Goal: Answer question/provide support: Share knowledge or assist other users

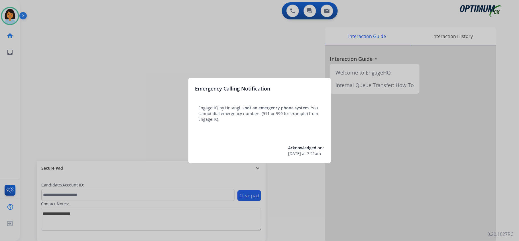
click at [107, 56] on div at bounding box center [259, 120] width 519 height 241
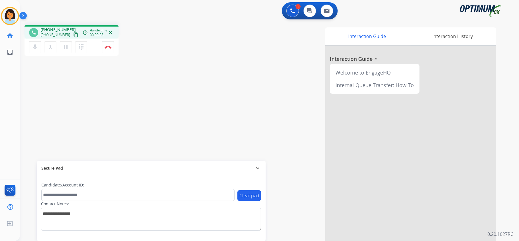
click at [73, 33] on mat-icon "content_copy" at bounding box center [75, 34] width 5 height 5
click at [109, 46] on img at bounding box center [108, 47] width 7 height 3
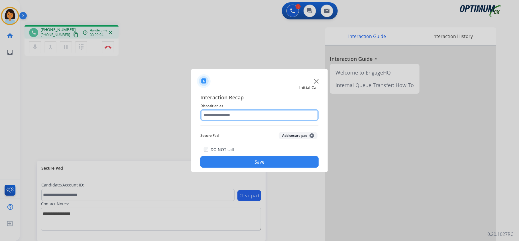
click at [231, 116] on input "text" at bounding box center [259, 114] width 118 height 11
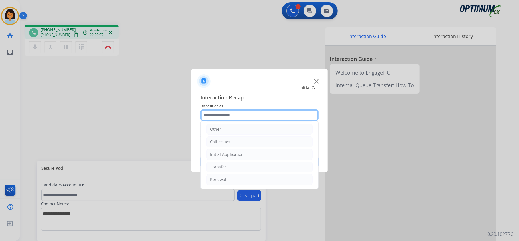
scroll to position [40, 0]
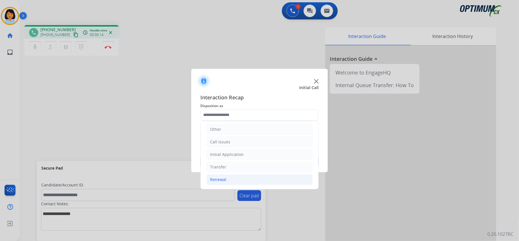
click at [227, 179] on li "Renewal" at bounding box center [259, 179] width 106 height 11
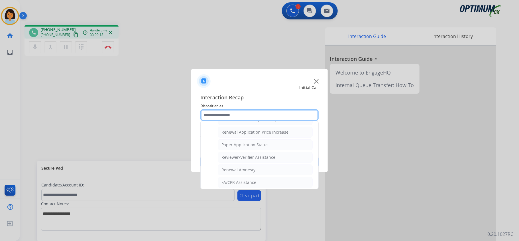
scroll to position [224, 0]
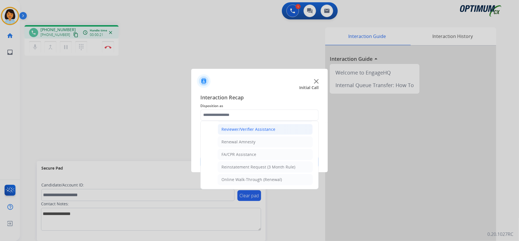
click at [246, 125] on li "Reviewer/Verifier Assistance" at bounding box center [265, 129] width 95 height 11
type input "**********"
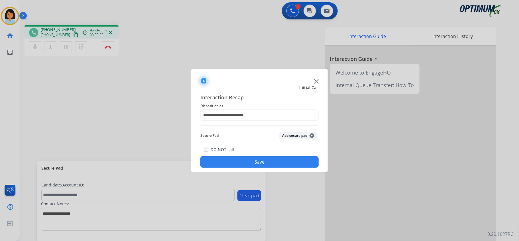
click at [248, 162] on button "Save" at bounding box center [259, 161] width 118 height 11
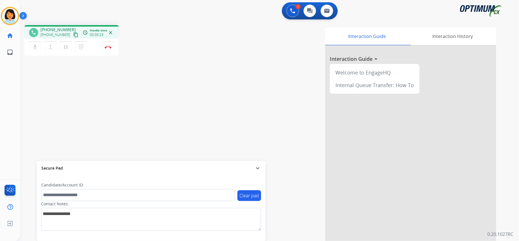
click at [73, 33] on mat-icon "content_copy" at bounding box center [75, 34] width 5 height 5
click at [105, 47] on img at bounding box center [108, 47] width 7 height 3
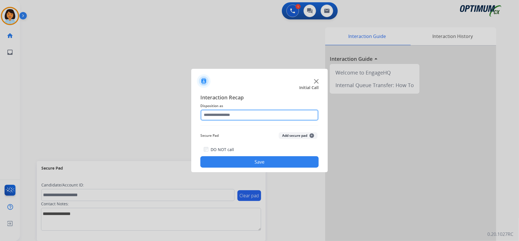
click at [279, 112] on input "text" at bounding box center [259, 114] width 118 height 11
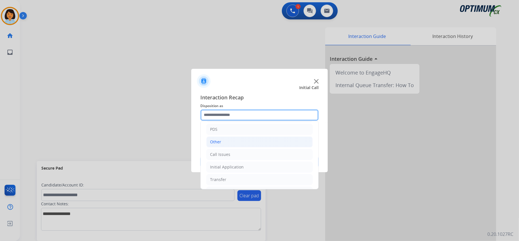
scroll to position [38, 0]
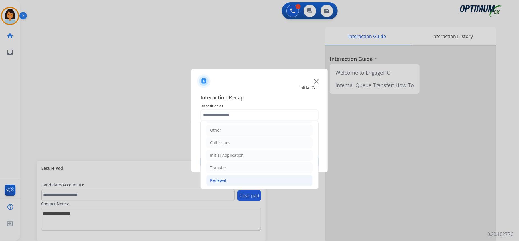
click at [240, 177] on li "Renewal" at bounding box center [259, 180] width 106 height 11
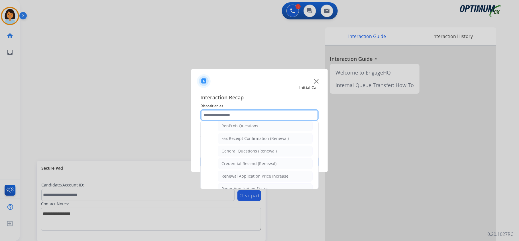
scroll to position [110, 0]
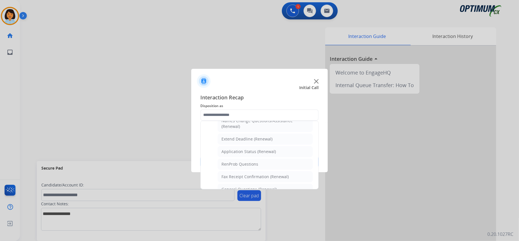
click at [260, 165] on li "RenProb Questions" at bounding box center [265, 164] width 95 height 11
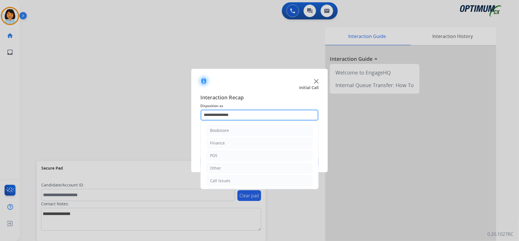
click at [265, 116] on input "**********" at bounding box center [259, 114] width 118 height 11
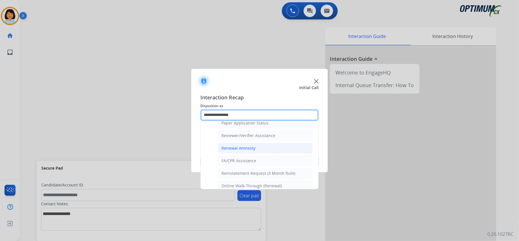
scroll to position [224, 0]
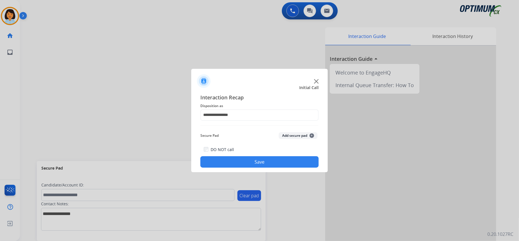
click at [114, 144] on div at bounding box center [259, 120] width 519 height 241
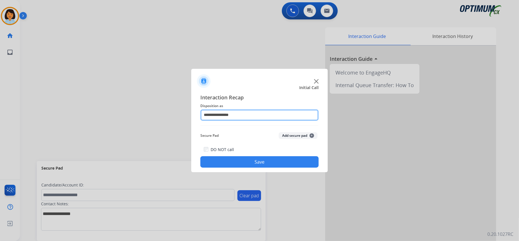
click at [253, 114] on input "**********" at bounding box center [259, 114] width 118 height 11
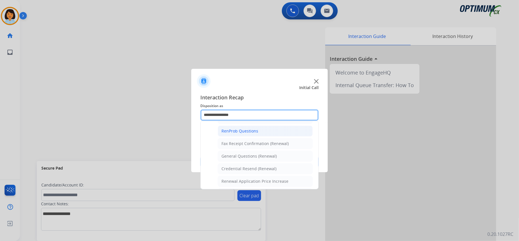
scroll to position [152, 0]
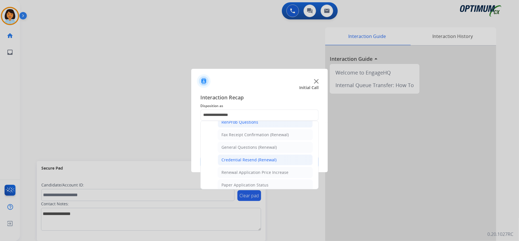
click at [250, 160] on div "Credential Resend (Renewal)" at bounding box center [249, 160] width 55 height 6
type input "**********"
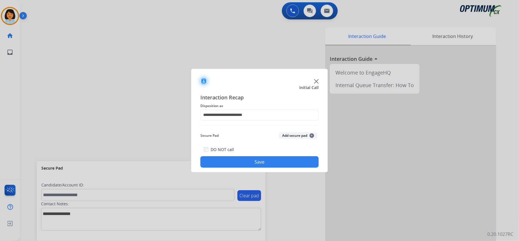
click at [250, 163] on button "Save" at bounding box center [259, 161] width 118 height 11
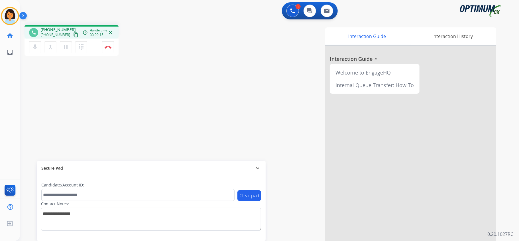
click at [73, 35] on mat-icon "content_copy" at bounding box center [75, 34] width 5 height 5
click at [110, 46] on img at bounding box center [108, 47] width 7 height 3
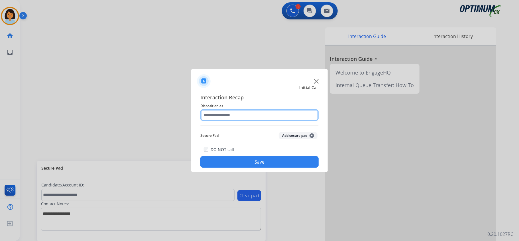
click at [262, 115] on input "text" at bounding box center [259, 114] width 118 height 11
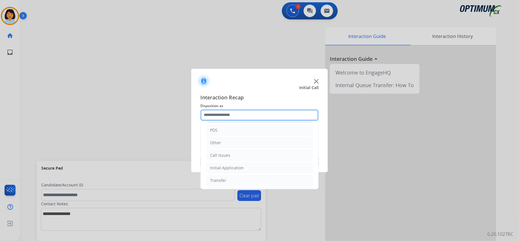
scroll to position [40, 0]
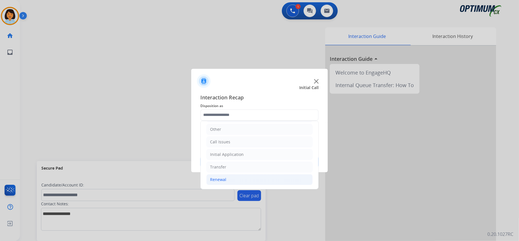
click at [243, 175] on li "Renewal" at bounding box center [259, 179] width 106 height 11
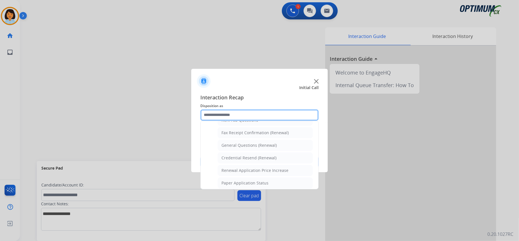
scroll to position [156, 0]
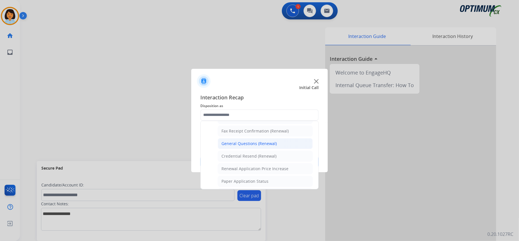
click at [251, 145] on div "General Questions (Renewal)" at bounding box center [249, 144] width 55 height 6
type input "**********"
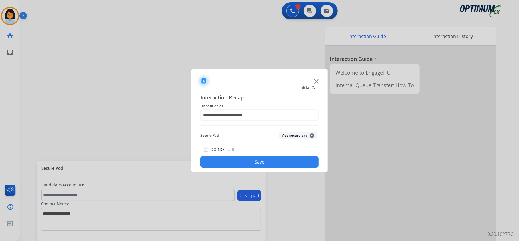
click at [256, 162] on button "Save" at bounding box center [259, 161] width 118 height 11
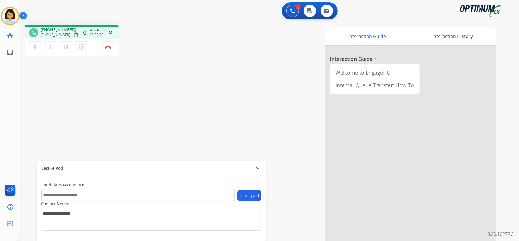
click at [73, 33] on mat-icon "content_copy" at bounding box center [75, 34] width 5 height 5
click at [109, 48] on img at bounding box center [108, 47] width 7 height 3
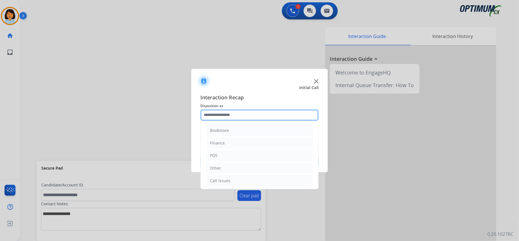
click at [279, 117] on input "text" at bounding box center [259, 114] width 118 height 11
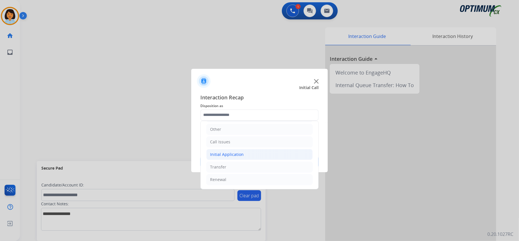
click at [242, 152] on li "Initial Application" at bounding box center [259, 154] width 106 height 11
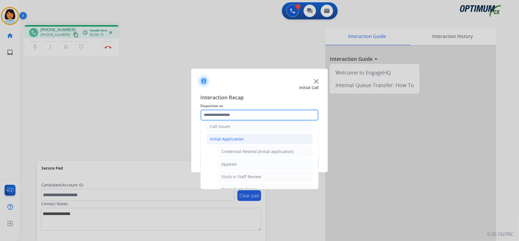
scroll to position [68, 0]
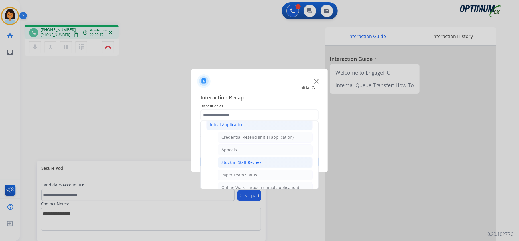
click at [270, 163] on li "Stuck in Staff Review" at bounding box center [265, 162] width 95 height 11
type input "**********"
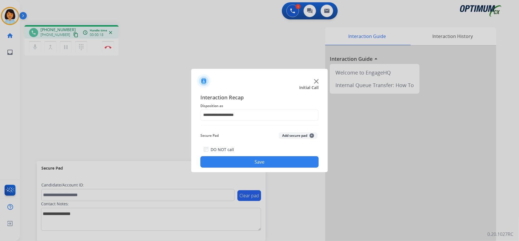
click at [260, 162] on button "Save" at bounding box center [259, 161] width 118 height 11
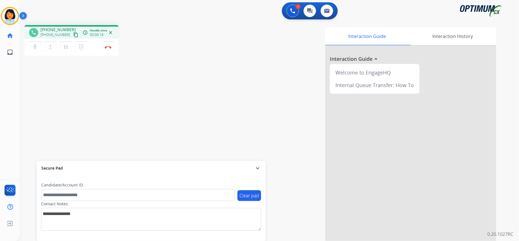
click at [73, 35] on mat-icon "content_copy" at bounding box center [75, 34] width 5 height 5
click at [109, 46] on img at bounding box center [108, 47] width 7 height 3
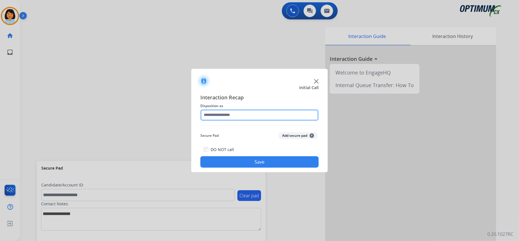
click at [305, 117] on input "text" at bounding box center [259, 114] width 118 height 11
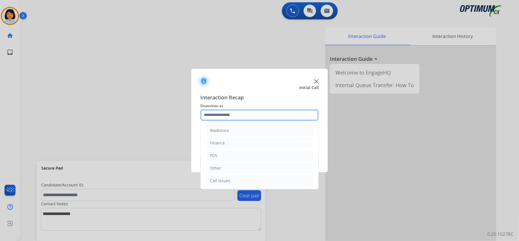
scroll to position [40, 0]
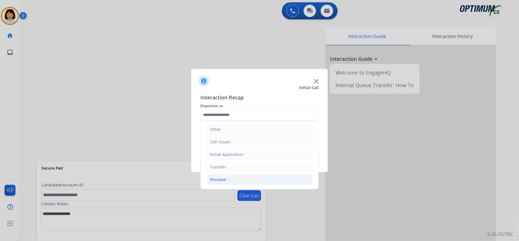
click at [242, 177] on li "Renewal" at bounding box center [259, 179] width 106 height 11
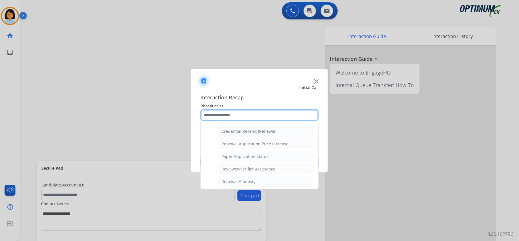
scroll to position [185, 0]
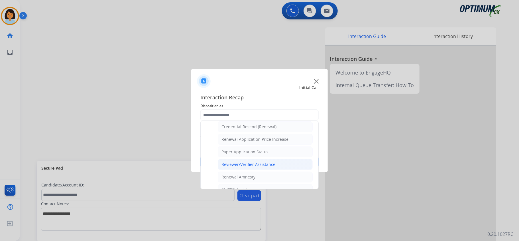
click at [282, 170] on li "Reviewer/Verifier Assistance" at bounding box center [265, 164] width 95 height 11
type input "**********"
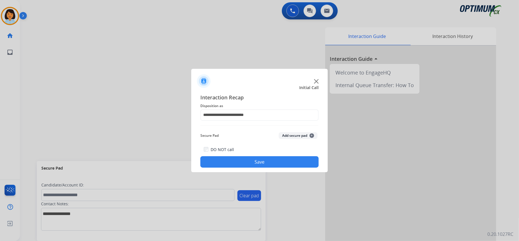
click at [278, 162] on button "Save" at bounding box center [259, 161] width 118 height 11
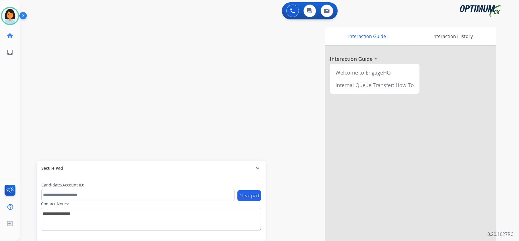
click at [353, 237] on div at bounding box center [410, 152] width 171 height 213
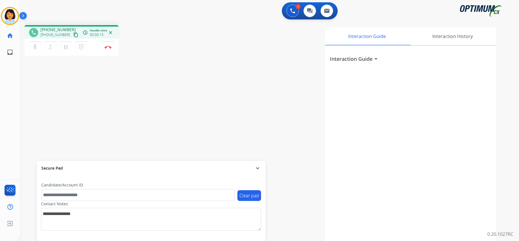
click at [73, 34] on mat-icon "content_copy" at bounding box center [75, 34] width 5 height 5
click at [73, 35] on mat-icon "content_copy" at bounding box center [75, 34] width 5 height 5
click at [107, 44] on button "Disconnect" at bounding box center [108, 47] width 12 height 12
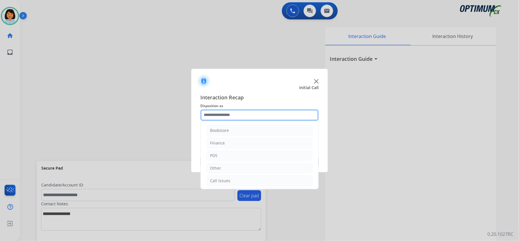
click at [266, 114] on input "text" at bounding box center [259, 114] width 118 height 11
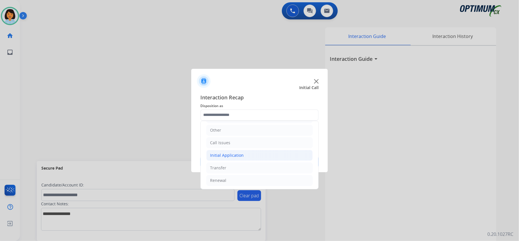
click at [235, 154] on div "Initial Application" at bounding box center [227, 155] width 34 height 6
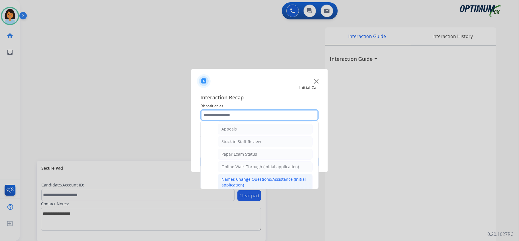
scroll to position [76, 0]
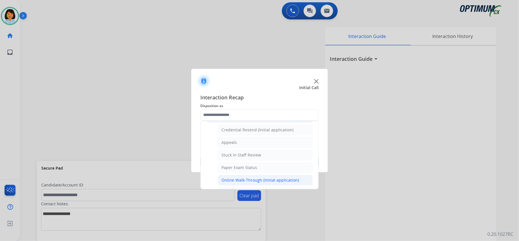
click at [257, 177] on li "Online Walk-Through (Initial application)" at bounding box center [265, 180] width 95 height 11
type input "**********"
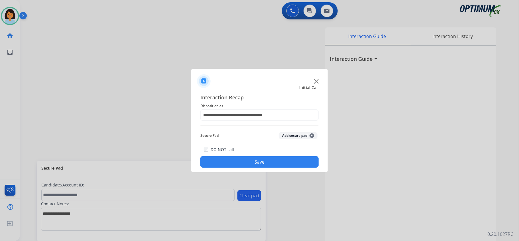
click at [255, 166] on button "Save" at bounding box center [259, 161] width 118 height 11
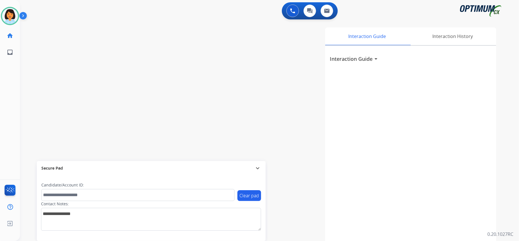
click at [163, 139] on div "swap_horiz Break voice bridge close_fullscreen Connect 3-Way Call merge_type Se…" at bounding box center [263, 140] width 486 height 238
click at [10, 11] on img at bounding box center [10, 16] width 16 height 16
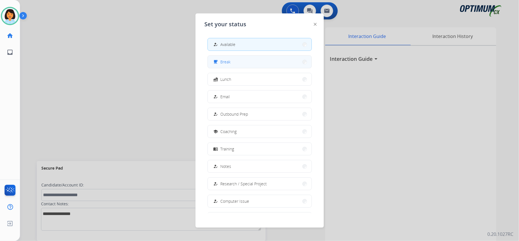
click at [220, 64] on div "free_breakfast Break" at bounding box center [221, 61] width 19 height 7
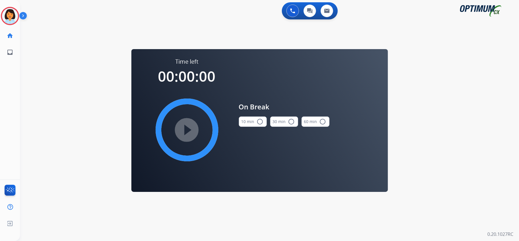
click at [268, 123] on div "10 min radio_button_unchecked 30 min radio_button_unchecked 60 min radio_button…" at bounding box center [284, 121] width 91 height 19
click at [264, 123] on button "10 min radio_button_unchecked" at bounding box center [253, 121] width 28 height 10
click at [191, 127] on mat-icon "play_circle_filled" at bounding box center [187, 129] width 7 height 7
click at [12, 17] on icon at bounding box center [10, 16] width 19 height 19
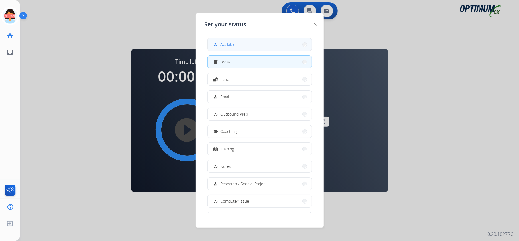
click at [281, 42] on button "how_to_reg Available" at bounding box center [260, 44] width 104 height 12
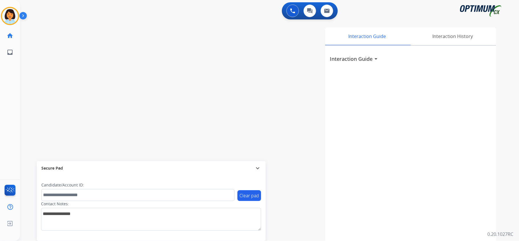
click at [144, 133] on div "swap_horiz Break voice bridge close_fullscreen Connect 3-Way Call merge_type Se…" at bounding box center [263, 140] width 486 height 238
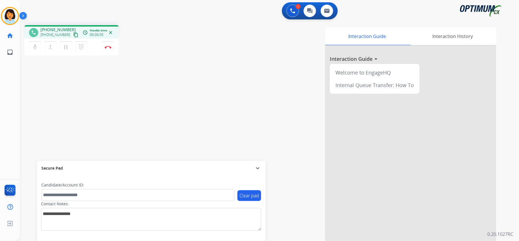
click at [98, 77] on div "phone [PHONE_NUMBER] [PHONE_NUMBER] content_copy access_time Call metrics Queue…" at bounding box center [263, 140] width 486 height 238
click at [73, 35] on mat-icon "content_copy" at bounding box center [75, 34] width 5 height 5
click at [108, 48] on button "Disconnect" at bounding box center [108, 47] width 12 height 12
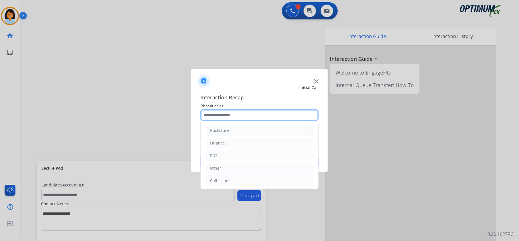
click at [255, 116] on input "text" at bounding box center [259, 114] width 118 height 11
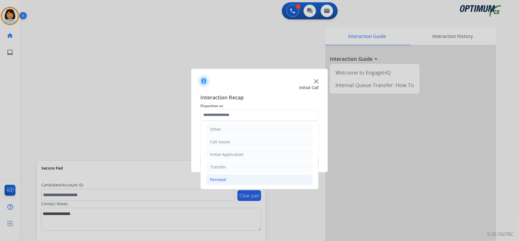
click at [231, 177] on li "Renewal" at bounding box center [259, 179] width 106 height 11
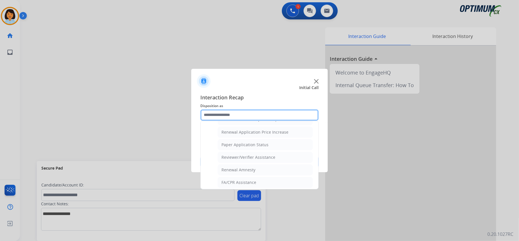
scroll to position [224, 0]
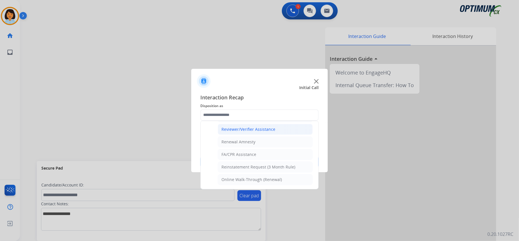
click at [258, 132] on li "Reviewer/Verifier Assistance" at bounding box center [265, 129] width 95 height 11
type input "**********"
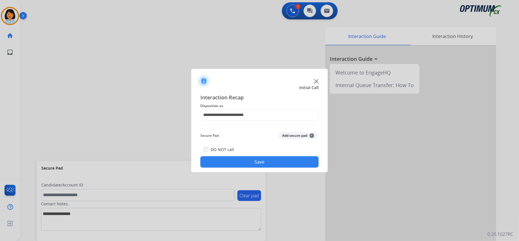
click at [257, 161] on button "Save" at bounding box center [259, 161] width 118 height 11
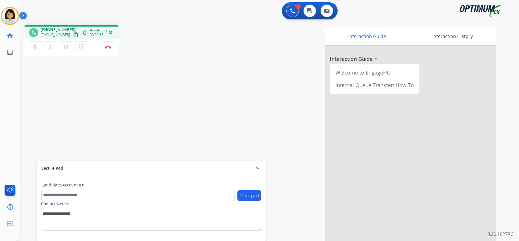
click at [73, 35] on mat-icon "content_copy" at bounding box center [75, 34] width 5 height 5
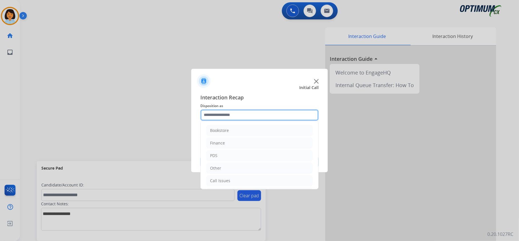
click at [299, 110] on input "text" at bounding box center [259, 114] width 118 height 11
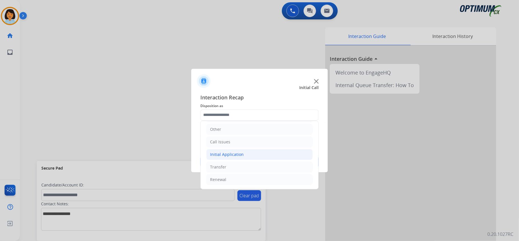
click at [259, 154] on li "Initial Application" at bounding box center [259, 154] width 106 height 11
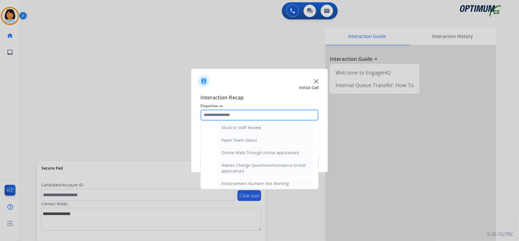
scroll to position [116, 0]
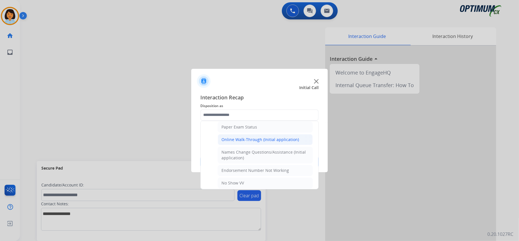
click at [261, 142] on div "Online Walk-Through (Initial application)" at bounding box center [261, 140] width 78 height 6
type input "**********"
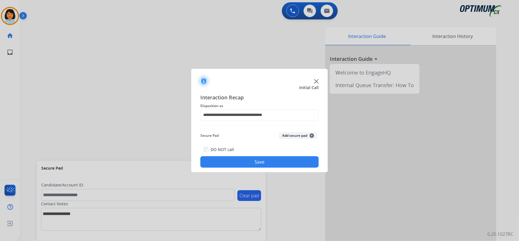
click at [260, 159] on button "Save" at bounding box center [259, 161] width 118 height 11
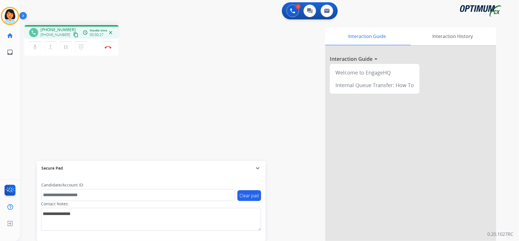
click at [73, 33] on mat-icon "content_copy" at bounding box center [75, 34] width 5 height 5
click at [73, 35] on mat-icon "content_copy" at bounding box center [75, 34] width 5 height 5
click at [106, 47] on img at bounding box center [108, 47] width 7 height 3
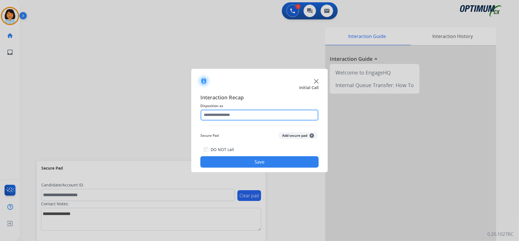
click at [236, 118] on input "text" at bounding box center [259, 114] width 118 height 11
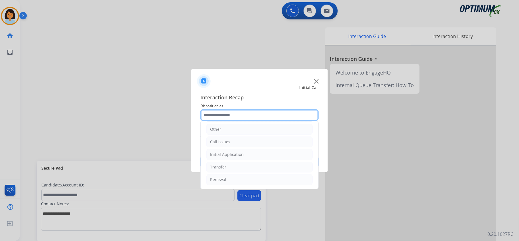
scroll to position [40, 0]
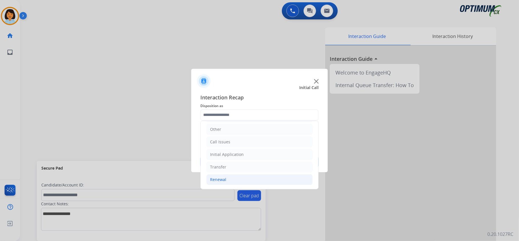
click at [226, 177] on div "Renewal" at bounding box center [218, 180] width 16 height 6
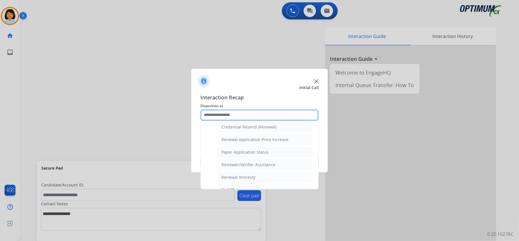
scroll to position [192, 0]
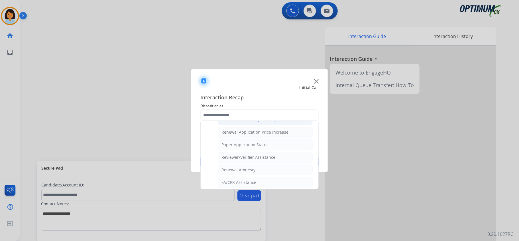
click at [252, 122] on div "Credential Resend (Renewal)" at bounding box center [249, 120] width 55 height 6
type input "**********"
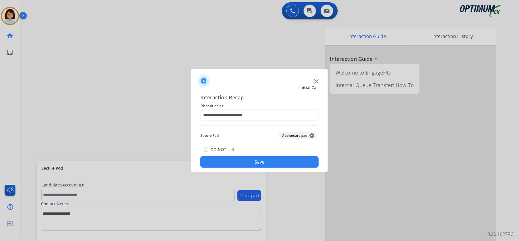
click at [243, 161] on button "Save" at bounding box center [259, 161] width 118 height 11
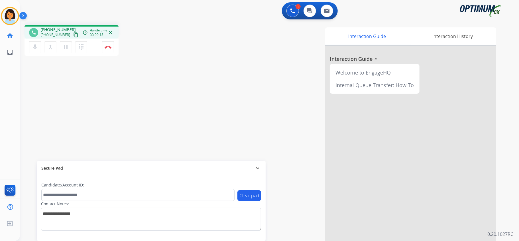
click at [73, 35] on mat-icon "content_copy" at bounding box center [75, 34] width 5 height 5
click at [73, 33] on mat-icon "content_copy" at bounding box center [75, 34] width 5 height 5
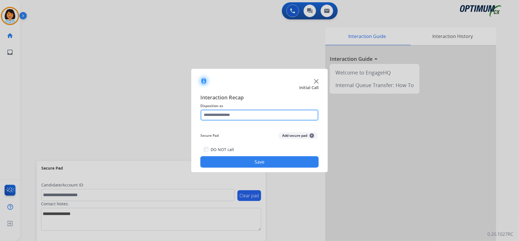
click at [261, 115] on input "text" at bounding box center [259, 114] width 118 height 11
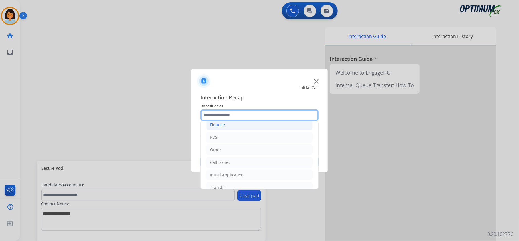
scroll to position [40, 0]
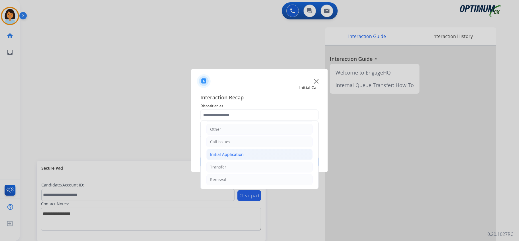
click at [245, 151] on li "Initial Application" at bounding box center [259, 154] width 106 height 11
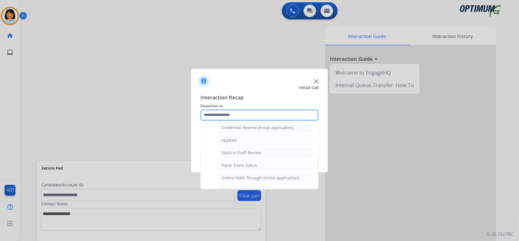
scroll to position [116, 0]
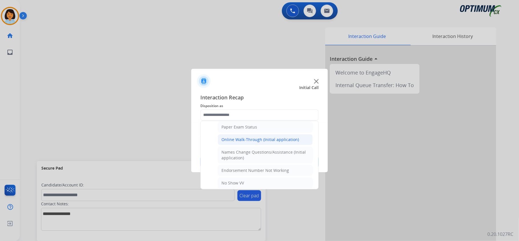
click at [251, 141] on div "Online Walk-Through (Initial application)" at bounding box center [261, 140] width 78 height 6
type input "**********"
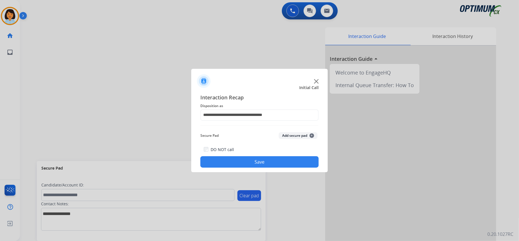
click at [242, 156] on button "Save" at bounding box center [259, 161] width 118 height 11
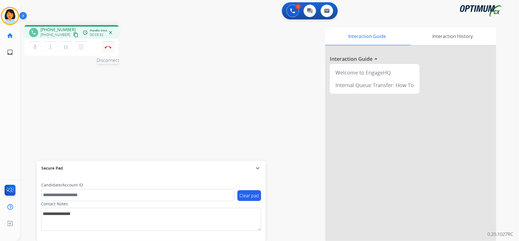
click at [111, 47] on img at bounding box center [108, 47] width 7 height 3
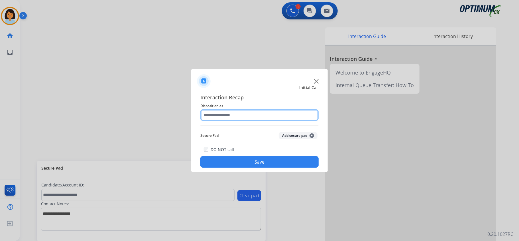
click at [269, 109] on input "text" at bounding box center [259, 114] width 118 height 11
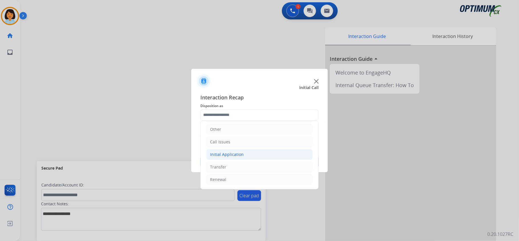
click at [248, 153] on li "Initial Application" at bounding box center [259, 154] width 106 height 11
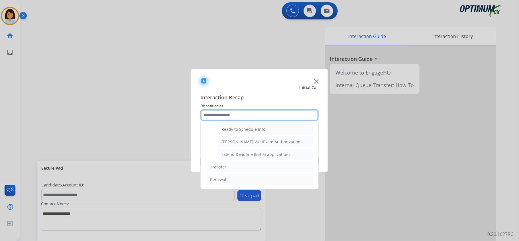
scroll to position [352, 0]
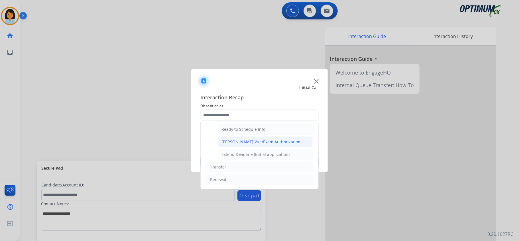
click at [254, 144] on li "[PERSON_NAME] Vue/Exam Authorization" at bounding box center [265, 141] width 95 height 11
type input "**********"
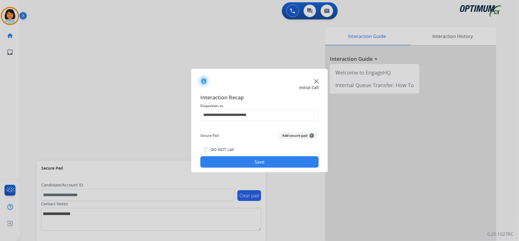
click at [256, 160] on button "Save" at bounding box center [259, 161] width 118 height 11
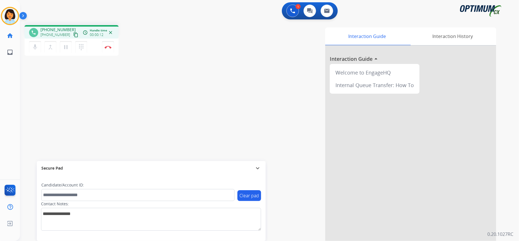
click at [68, 36] on div "phone +19044082531 +19044082531 content_copy access_time Call metrics Queue 00:…" at bounding box center [72, 31] width 94 height 13
click at [73, 36] on mat-icon "content_copy" at bounding box center [75, 34] width 5 height 5
click at [110, 47] on img at bounding box center [108, 47] width 7 height 3
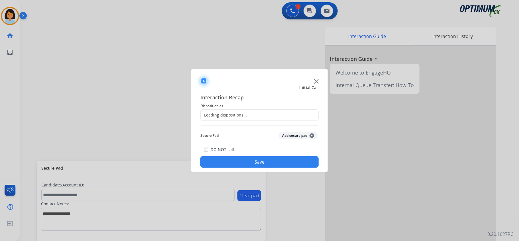
click at [274, 114] on div "Loading dispositions..." at bounding box center [259, 114] width 118 height 11
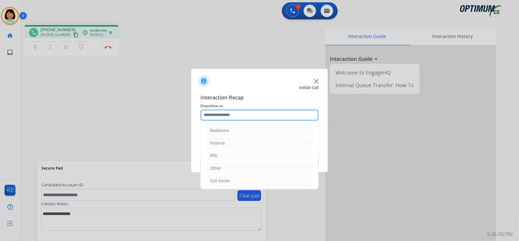
click at [275, 113] on input "text" at bounding box center [259, 114] width 118 height 11
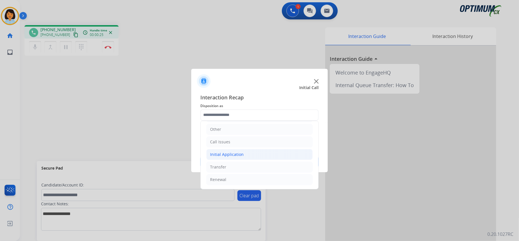
click at [232, 154] on div "Initial Application" at bounding box center [227, 154] width 34 height 6
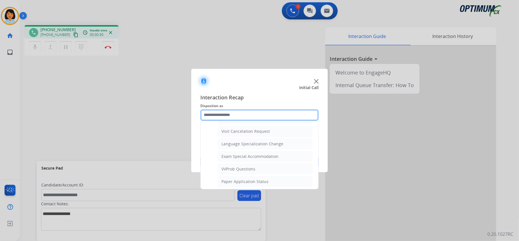
scroll to position [306, 0]
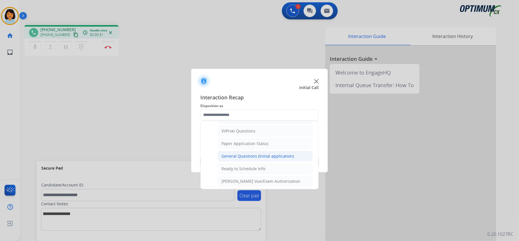
click at [245, 159] on div "General Questions (Initial application)" at bounding box center [258, 156] width 72 height 6
type input "**********"
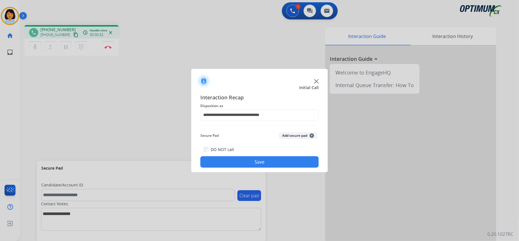
click at [246, 159] on button "Save" at bounding box center [259, 161] width 118 height 11
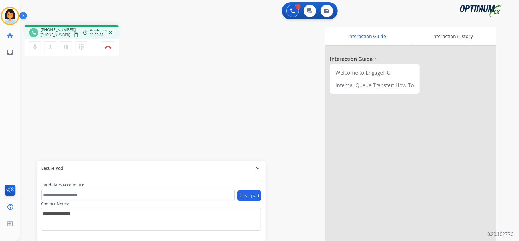
click at [73, 34] on mat-icon "content_copy" at bounding box center [75, 34] width 5 height 5
click at [109, 48] on button "Disconnect" at bounding box center [108, 47] width 12 height 12
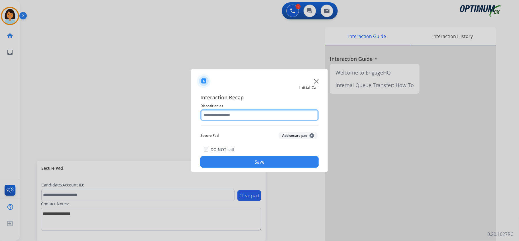
click at [278, 114] on input "text" at bounding box center [259, 114] width 118 height 11
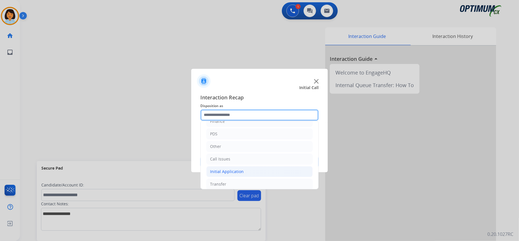
scroll to position [40, 0]
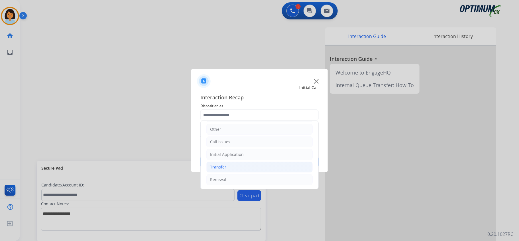
click at [236, 171] on li "Transfer" at bounding box center [259, 166] width 106 height 11
click at [236, 175] on li "Transferred for Credentialing" at bounding box center [265, 178] width 95 height 11
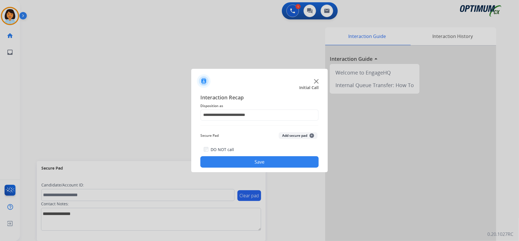
click at [233, 107] on span "Disposition as" at bounding box center [259, 105] width 118 height 7
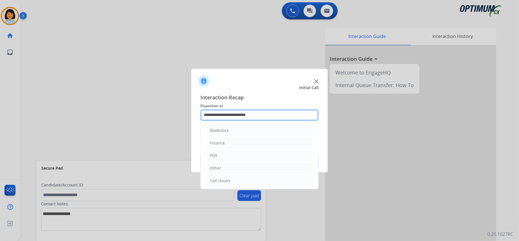
click at [233, 110] on input "**********" at bounding box center [259, 114] width 118 height 11
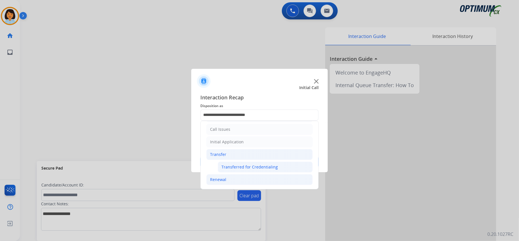
click at [233, 181] on li "Renewal" at bounding box center [259, 179] width 106 height 11
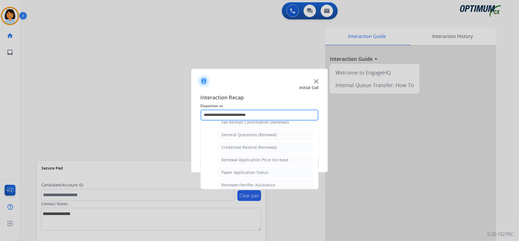
scroll to position [148, 0]
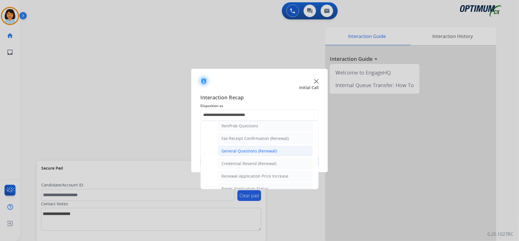
click at [254, 153] on div "General Questions (Renewal)" at bounding box center [249, 151] width 55 height 6
type input "**********"
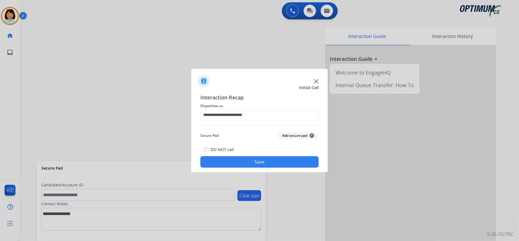
click at [256, 170] on div "**********" at bounding box center [259, 131] width 137 height 84
click at [255, 167] on button "Save" at bounding box center [259, 161] width 118 height 11
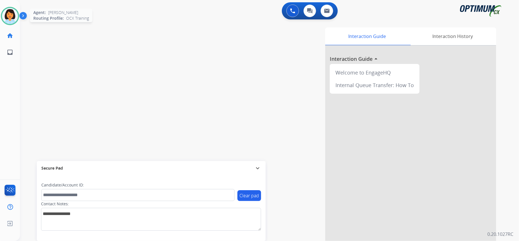
click at [18, 20] on div "Agent: Sylvia Routing Profile: OCX Training" at bounding box center [10, 16] width 18 height 18
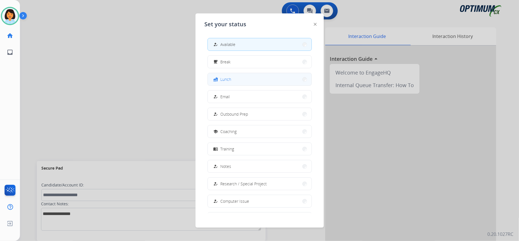
click at [238, 79] on button "fastfood Lunch" at bounding box center [260, 79] width 104 height 12
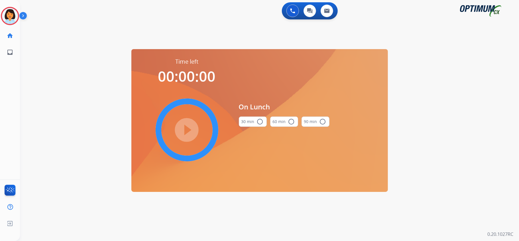
click at [244, 110] on span "On Lunch" at bounding box center [284, 107] width 91 height 10
click at [245, 115] on div "30 min radio_button_unchecked" at bounding box center [253, 121] width 28 height 19
click at [247, 119] on button "30 min radio_button_unchecked" at bounding box center [253, 121] width 28 height 10
click at [188, 131] on mat-icon "play_circle_filled" at bounding box center [187, 129] width 7 height 7
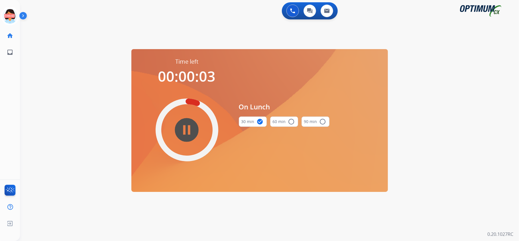
drag, startPoint x: 188, startPoint y: 131, endPoint x: 114, endPoint y: 77, distance: 92.0
click at [114, 77] on div "0 Voice Interactions 0 Chat Interactions 0 Email Interactions swap_horiz Break …" at bounding box center [269, 120] width 499 height 241
click at [12, 19] on icon at bounding box center [10, 16] width 19 height 19
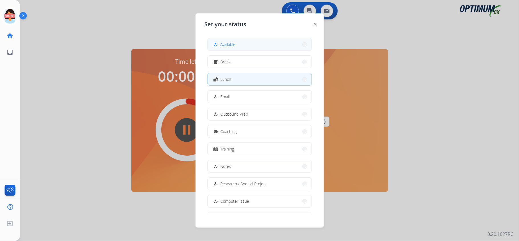
click at [263, 44] on button "how_to_reg Available" at bounding box center [260, 44] width 104 height 12
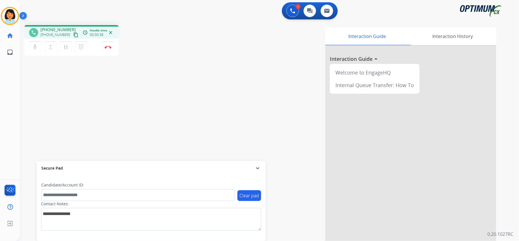
click at [72, 112] on div "phone +12019232801 +12019232801 content_copy access_time Call metrics Queue 00:…" at bounding box center [263, 140] width 486 height 238
click at [73, 35] on mat-icon "content_copy" at bounding box center [75, 34] width 5 height 5
click at [73, 34] on mat-icon "content_copy" at bounding box center [75, 34] width 5 height 5
click at [108, 50] on button "Disconnect" at bounding box center [108, 47] width 12 height 12
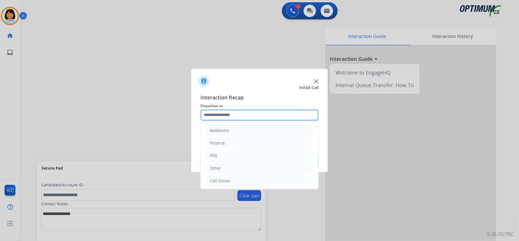
click at [246, 113] on input "text" at bounding box center [259, 114] width 118 height 11
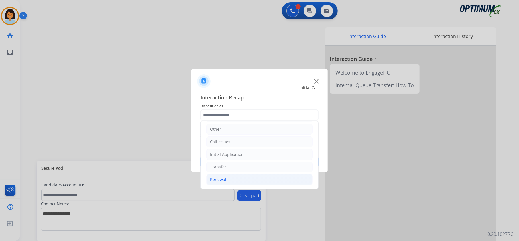
click at [231, 178] on li "Renewal" at bounding box center [259, 179] width 106 height 11
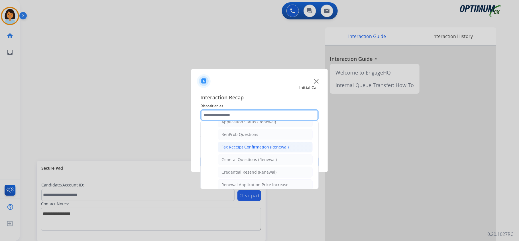
scroll to position [154, 0]
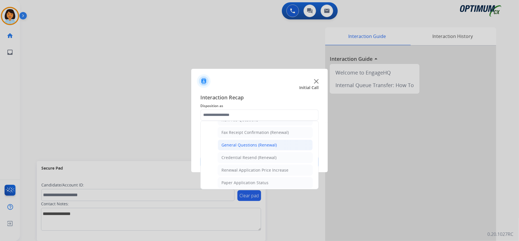
click at [255, 147] on div "General Questions (Renewal)" at bounding box center [249, 145] width 55 height 6
type input "**********"
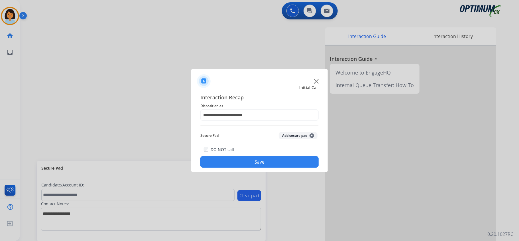
click at [247, 160] on button "Save" at bounding box center [259, 161] width 118 height 11
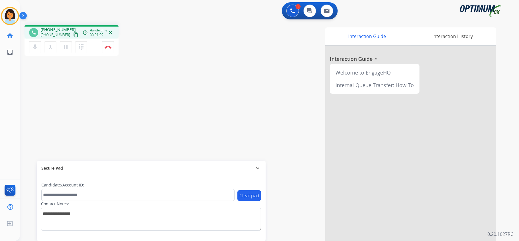
click at [73, 35] on mat-icon "content_copy" at bounding box center [75, 34] width 5 height 5
click at [106, 49] on button "Disconnect" at bounding box center [108, 47] width 12 height 12
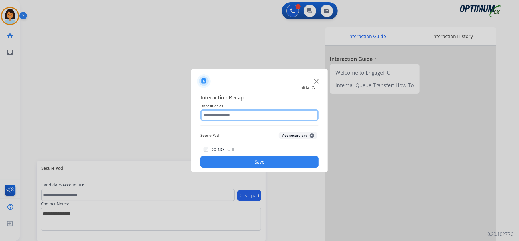
click at [234, 114] on input "text" at bounding box center [259, 114] width 118 height 11
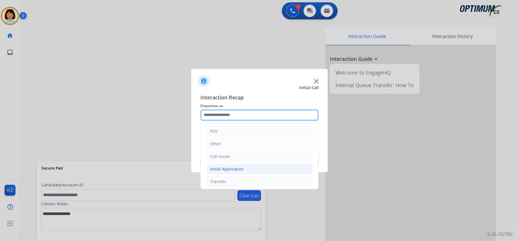
scroll to position [38, 0]
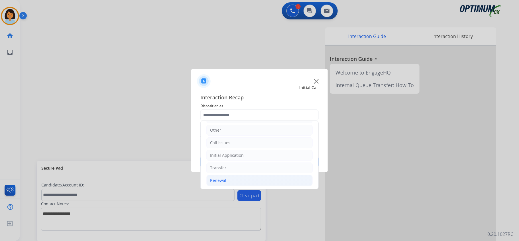
click at [231, 181] on li "Renewal" at bounding box center [259, 180] width 106 height 11
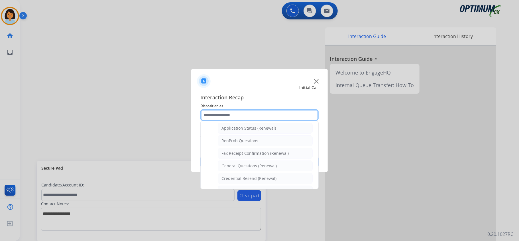
scroll to position [152, 0]
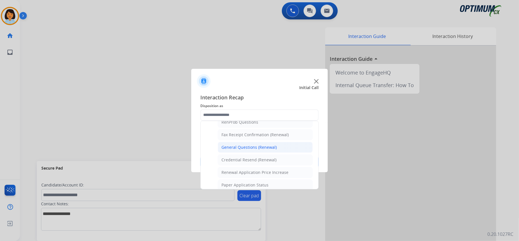
click at [257, 150] on div "General Questions (Renewal)" at bounding box center [249, 147] width 55 height 6
type input "**********"
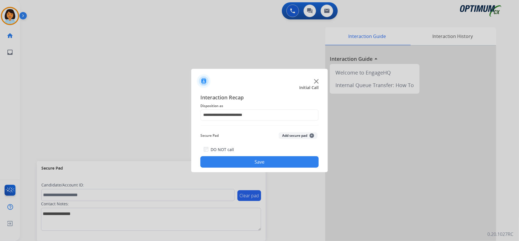
click at [251, 159] on button "Save" at bounding box center [259, 161] width 118 height 11
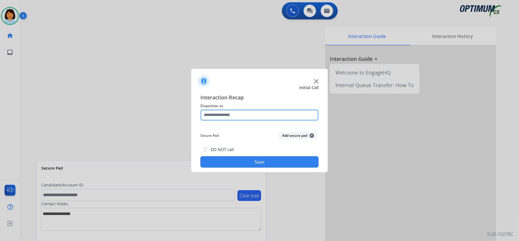
click at [285, 119] on input "text" at bounding box center [259, 114] width 118 height 11
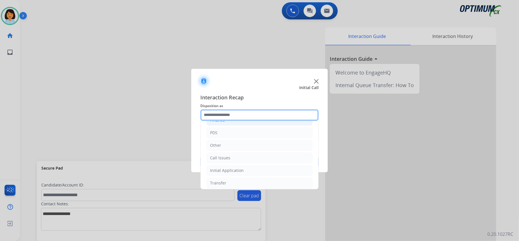
scroll to position [40, 0]
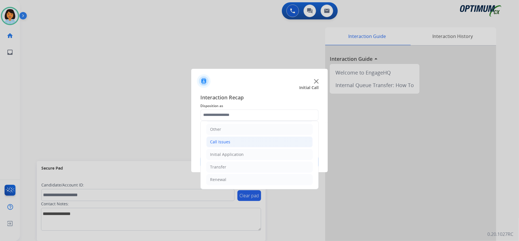
click at [224, 139] on div "Call Issues" at bounding box center [220, 142] width 20 height 6
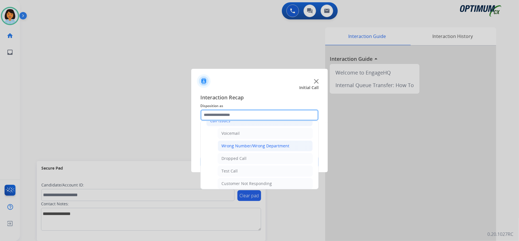
scroll to position [78, 0]
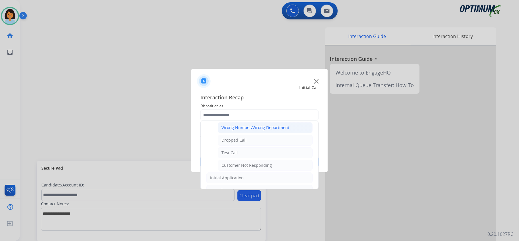
click at [260, 130] on div "Wrong Number/Wrong Department" at bounding box center [256, 128] width 68 height 6
type input "**********"
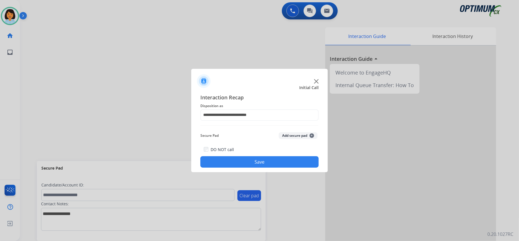
click at [243, 163] on button "Save" at bounding box center [259, 161] width 118 height 11
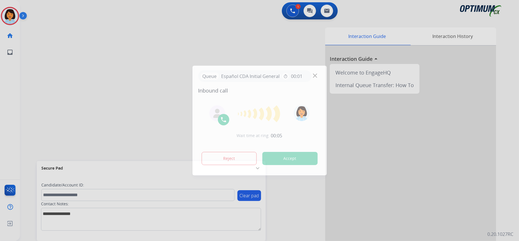
click at [102, 72] on div at bounding box center [259, 120] width 519 height 241
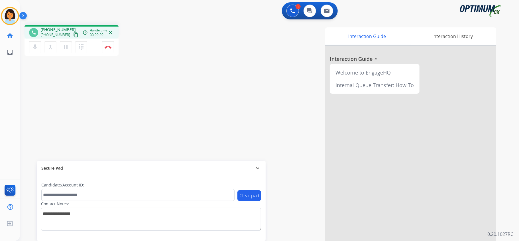
click at [73, 35] on mat-icon "content_copy" at bounding box center [75, 34] width 5 height 5
click at [108, 46] on img at bounding box center [108, 47] width 7 height 3
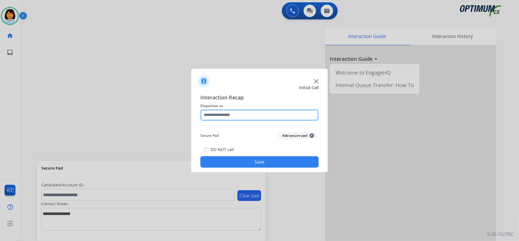
click at [278, 114] on input "text" at bounding box center [259, 114] width 118 height 11
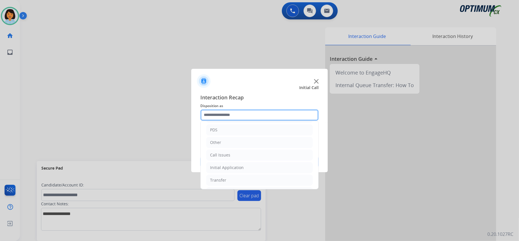
scroll to position [38, 0]
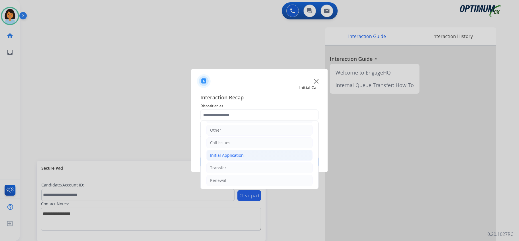
click at [238, 158] on div "Initial Application" at bounding box center [227, 155] width 34 height 6
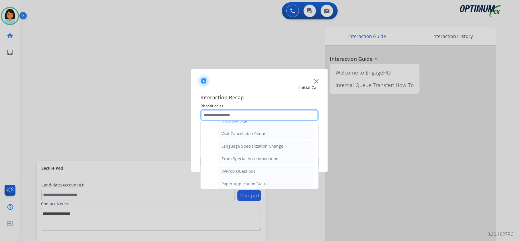
scroll to position [304, 0]
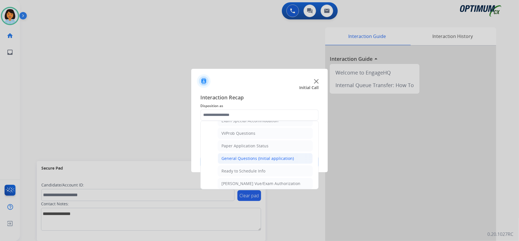
click at [244, 161] on div "General Questions (Initial application)" at bounding box center [258, 158] width 72 height 6
type input "**********"
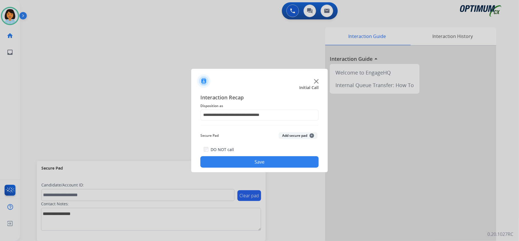
click at [245, 167] on button "Save" at bounding box center [259, 161] width 118 height 11
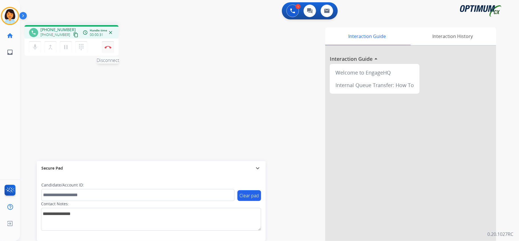
click at [106, 44] on button "Disconnect" at bounding box center [108, 47] width 12 height 12
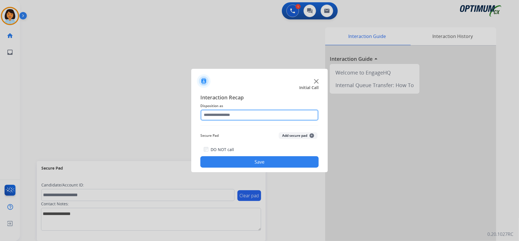
click at [236, 117] on input "text" at bounding box center [259, 114] width 118 height 11
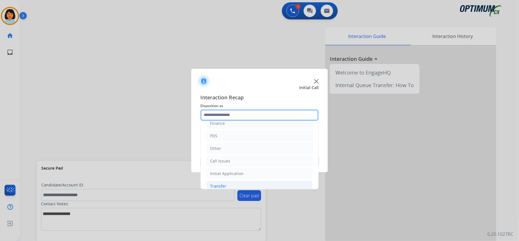
scroll to position [38, 0]
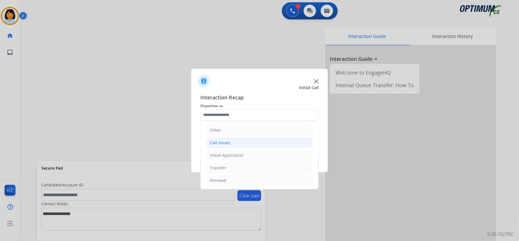
click at [235, 141] on li "Call Issues" at bounding box center [259, 142] width 106 height 11
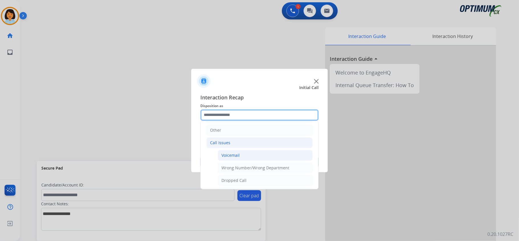
scroll to position [76, 0]
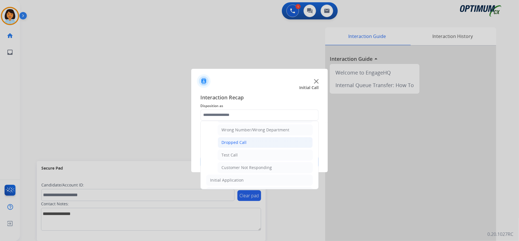
click at [245, 145] on div "Dropped Call" at bounding box center [234, 142] width 25 height 6
type input "**********"
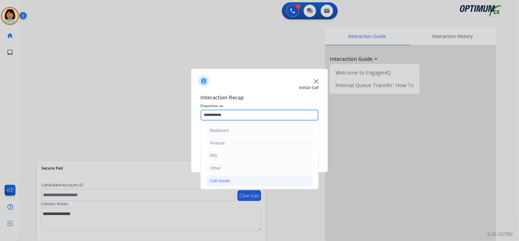
click at [246, 114] on input "**********" at bounding box center [259, 114] width 118 height 11
click at [219, 116] on input "**********" at bounding box center [259, 114] width 118 height 11
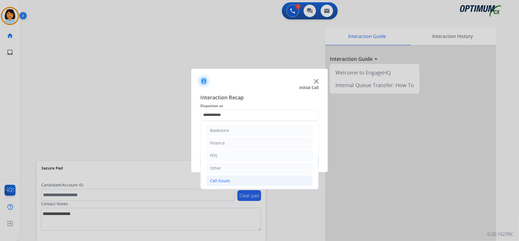
drag, startPoint x: 160, startPoint y: 128, endPoint x: 168, endPoint y: 123, distance: 9.8
click at [160, 128] on div at bounding box center [259, 120] width 519 height 241
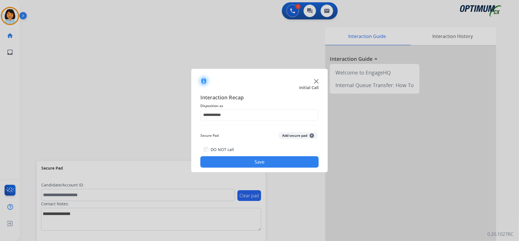
drag, startPoint x: 263, startPoint y: 160, endPoint x: 244, endPoint y: 209, distance: 52.2
click at [263, 160] on button "Save" at bounding box center [259, 161] width 118 height 11
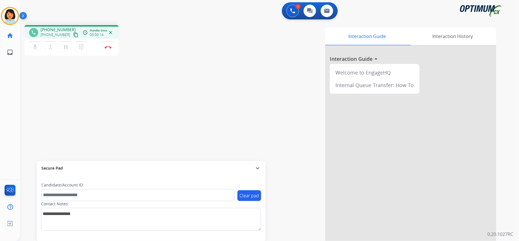
click at [72, 35] on button "content_copy" at bounding box center [75, 34] width 7 height 7
click at [73, 37] on mat-icon "content_copy" at bounding box center [75, 34] width 5 height 5
click at [73, 33] on mat-icon "content_copy" at bounding box center [75, 34] width 5 height 5
click at [73, 35] on mat-icon "content_copy" at bounding box center [75, 34] width 5 height 5
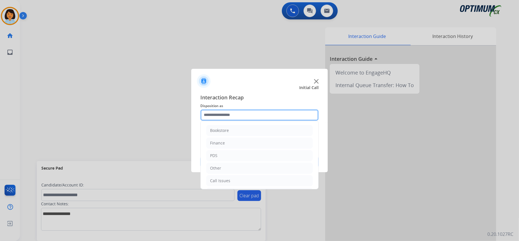
click at [248, 111] on input "text" at bounding box center [259, 114] width 118 height 11
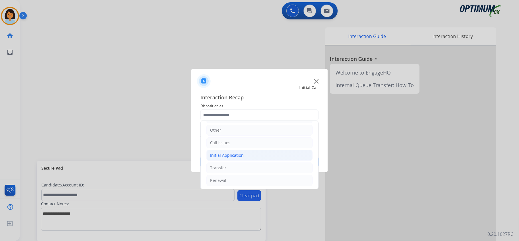
click at [241, 157] on div "Initial Application" at bounding box center [227, 155] width 34 height 6
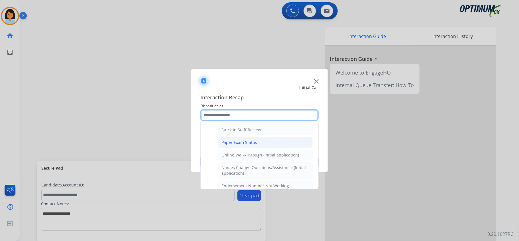
scroll to position [114, 0]
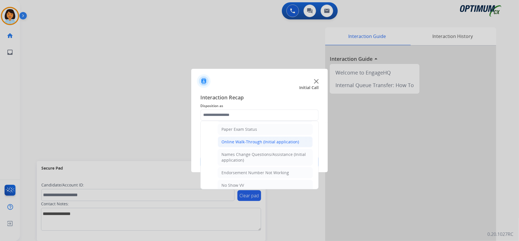
click at [252, 141] on div "Online Walk-Through (Initial application)" at bounding box center [261, 142] width 78 height 6
type input "**********"
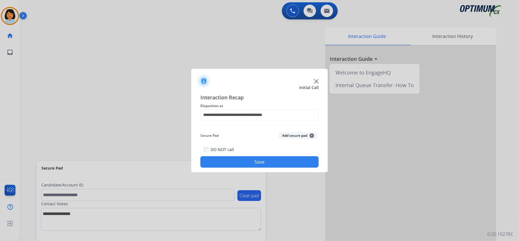
click at [247, 161] on button "Save" at bounding box center [259, 161] width 118 height 11
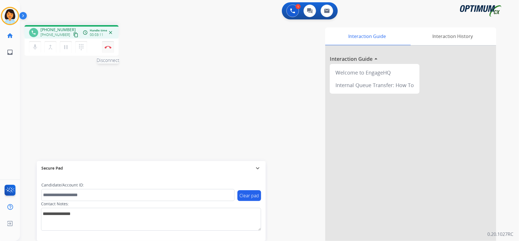
click at [104, 47] on button "Disconnect" at bounding box center [108, 47] width 12 height 12
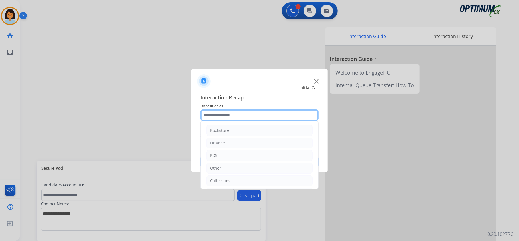
click at [268, 116] on input "text" at bounding box center [259, 114] width 118 height 11
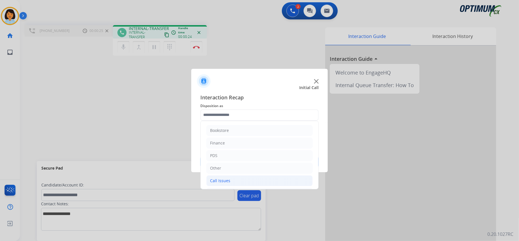
click at [218, 178] on li "Call Issues" at bounding box center [259, 180] width 106 height 11
click at [222, 169] on li "Other" at bounding box center [259, 168] width 106 height 11
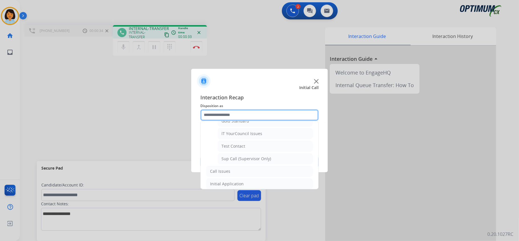
scroll to position [114, 0]
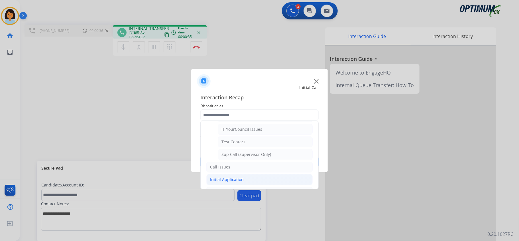
click at [227, 182] on div "Initial Application" at bounding box center [227, 180] width 34 height 6
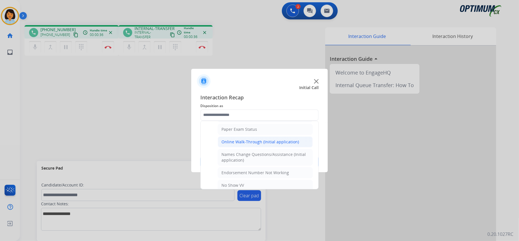
click at [236, 141] on div "Online Walk-Through (Initial application)" at bounding box center [261, 142] width 78 height 6
type input "**********"
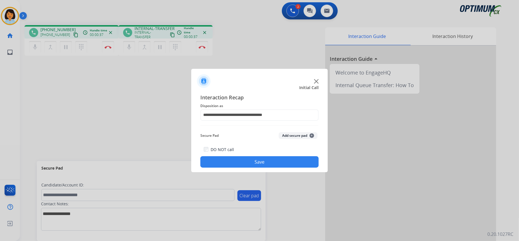
click at [247, 160] on button "Save" at bounding box center [259, 161] width 118 height 11
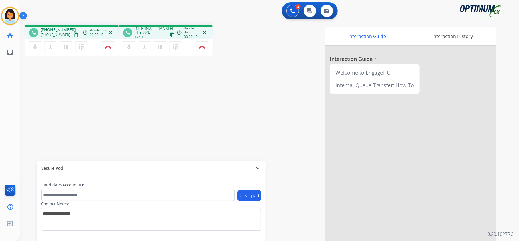
click at [73, 35] on mat-icon "content_copy" at bounding box center [75, 34] width 5 height 5
click at [73, 36] on mat-icon "content_copy" at bounding box center [75, 34] width 5 height 5
click at [110, 46] on img at bounding box center [108, 47] width 7 height 3
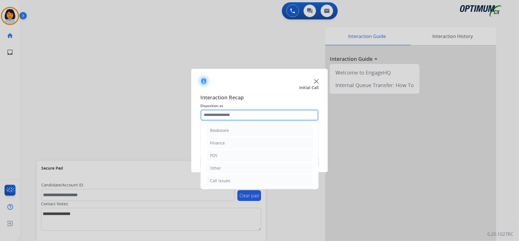
click at [247, 113] on input "text" at bounding box center [259, 114] width 118 height 11
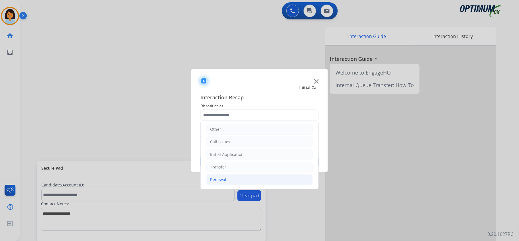
click at [240, 179] on li "Renewal" at bounding box center [259, 179] width 106 height 11
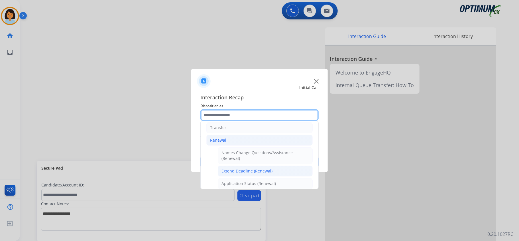
scroll to position [116, 0]
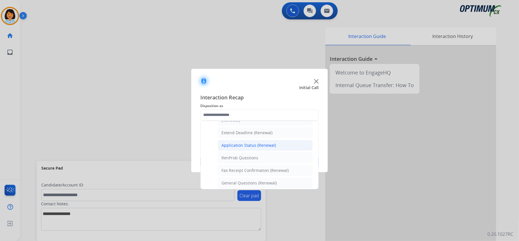
click at [250, 148] on div "Application Status (Renewal)" at bounding box center [249, 145] width 54 height 6
type input "**********"
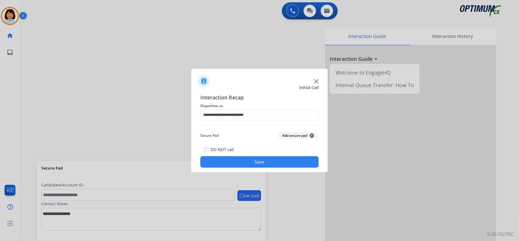
click at [245, 166] on button "Save" at bounding box center [259, 161] width 118 height 11
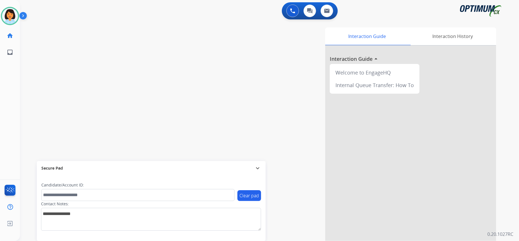
click at [93, 83] on div "swap_horiz Break voice bridge close_fullscreen Connect 3-Way Call merge_type Se…" at bounding box center [263, 140] width 486 height 238
click at [143, 106] on div "swap_horiz Break voice bridge close_fullscreen Connect 3-Way Call merge_type Se…" at bounding box center [263, 140] width 486 height 238
drag, startPoint x: 100, startPoint y: 47, endPoint x: 112, endPoint y: 52, distance: 13.3
click at [100, 46] on div "swap_horiz Break voice bridge close_fullscreen Connect 3-Way Call merge_type Se…" at bounding box center [263, 140] width 486 height 238
click at [6, 13] on img at bounding box center [10, 16] width 16 height 16
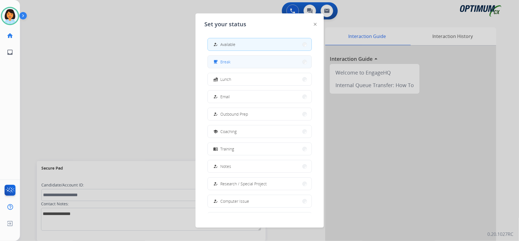
click at [244, 60] on button "free_breakfast Break" at bounding box center [260, 62] width 104 height 12
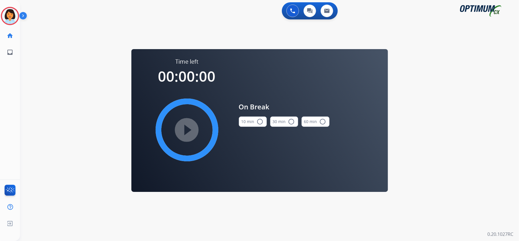
click at [249, 121] on button "10 min radio_button_unchecked" at bounding box center [253, 121] width 28 height 10
click at [191, 129] on mat-icon "play_circle_filled" at bounding box center [187, 129] width 7 height 7
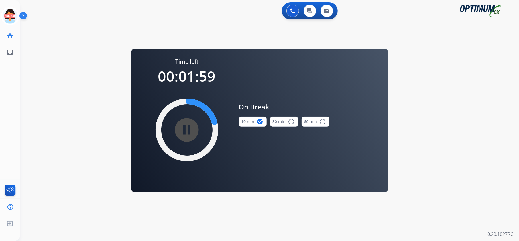
click at [111, 137] on div "0 Voice Interactions 0 Chat Interactions 0 Email Interactions swap_horiz Break …" at bounding box center [269, 120] width 499 height 241
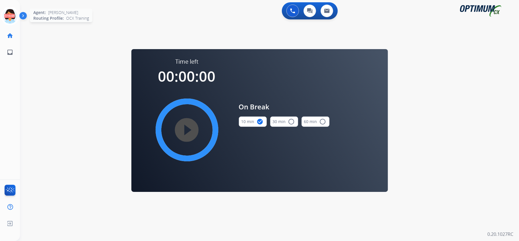
click at [11, 15] on icon at bounding box center [10, 16] width 19 height 19
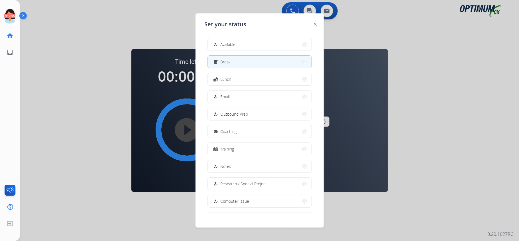
click at [238, 46] on button "how_to_reg Available" at bounding box center [260, 44] width 104 height 12
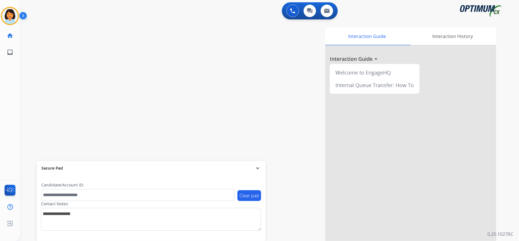
click at [71, 91] on div "swap_horiz Break voice bridge close_fullscreen Connect 3-Way Call merge_type Se…" at bounding box center [263, 140] width 486 height 238
click at [73, 33] on mat-icon "content_copy" at bounding box center [75, 34] width 5 height 5
click at [73, 35] on mat-icon "content_copy" at bounding box center [75, 34] width 5 height 5
click at [111, 47] on img at bounding box center [108, 47] width 7 height 3
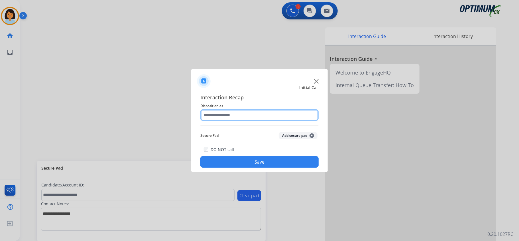
click at [304, 118] on input "text" at bounding box center [259, 114] width 118 height 11
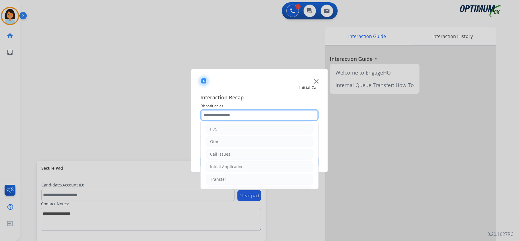
scroll to position [40, 0]
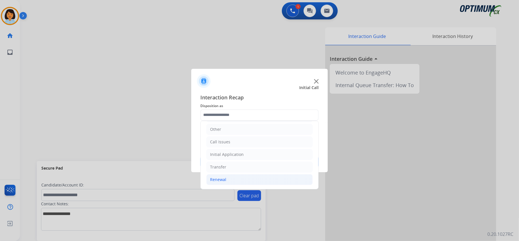
click at [226, 181] on li "Renewal" at bounding box center [259, 179] width 106 height 11
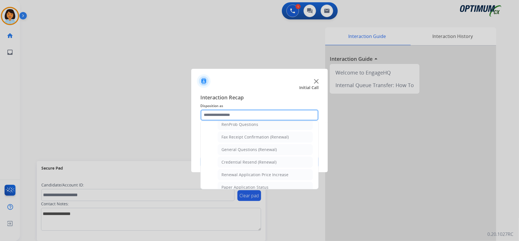
scroll to position [154, 0]
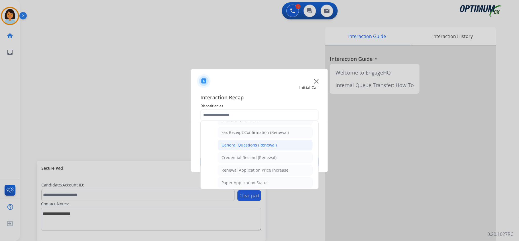
click at [253, 147] on div "General Questions (Renewal)" at bounding box center [249, 145] width 55 height 6
type input "**********"
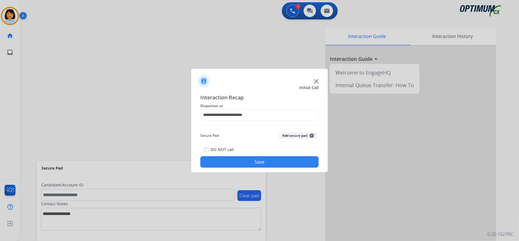
click at [252, 162] on button "Save" at bounding box center [259, 161] width 118 height 11
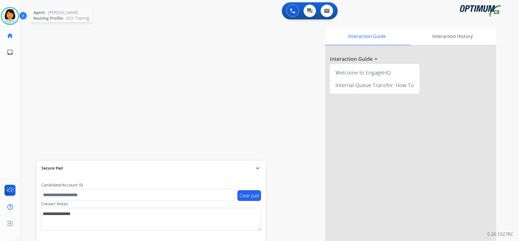
click at [7, 19] on img at bounding box center [10, 16] width 16 height 16
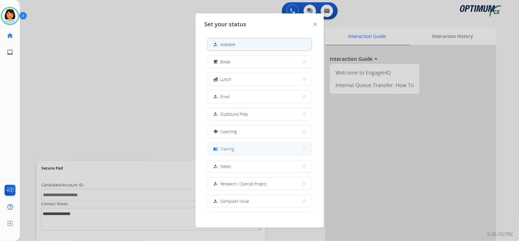
click at [226, 148] on span "Training" at bounding box center [228, 149] width 14 height 6
